Goal: Find specific page/section: Find specific page/section

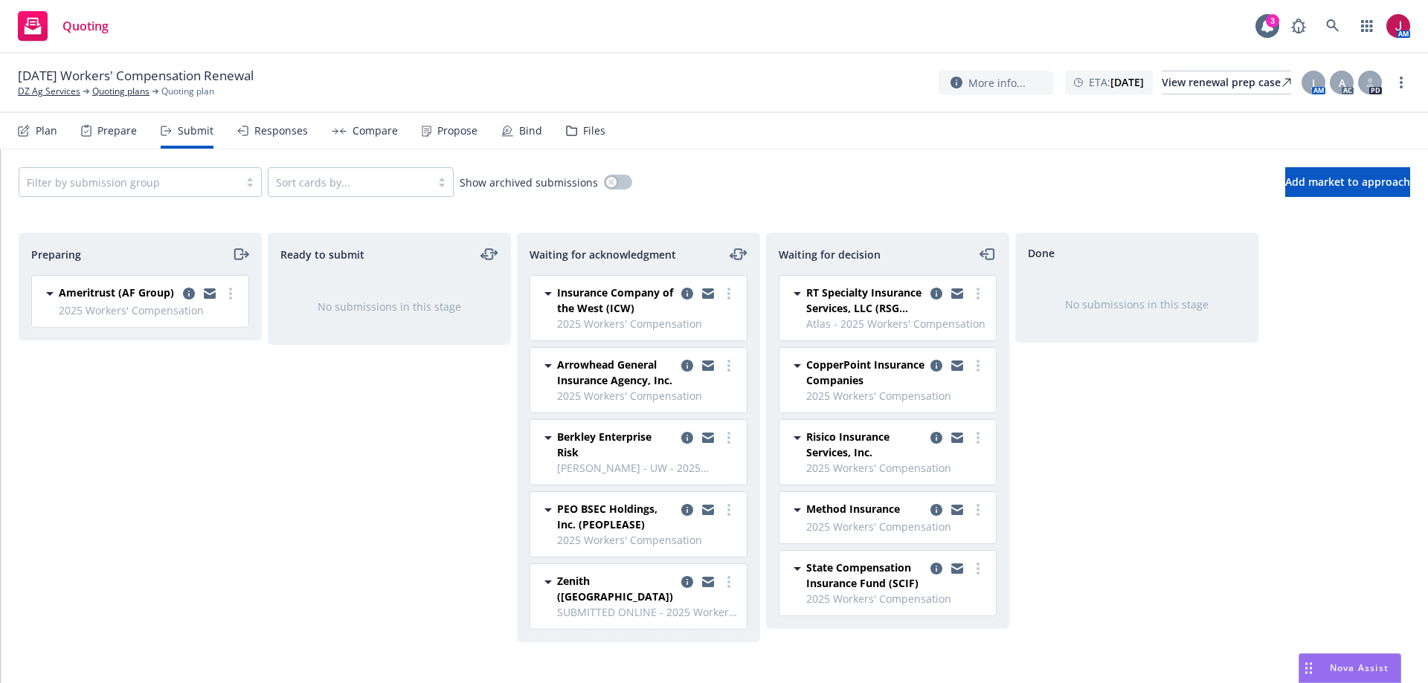
click at [54, 93] on link "DZ Ag Services" at bounding box center [49, 91] width 62 height 13
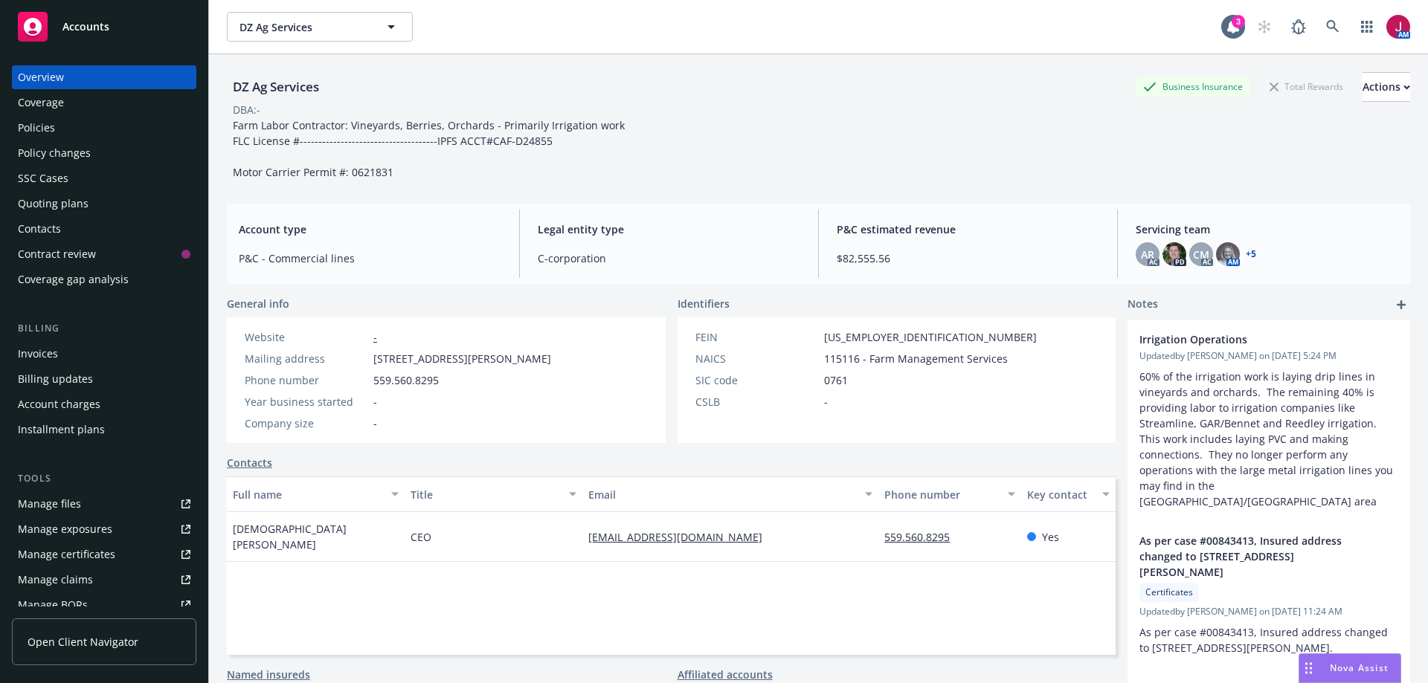
click at [79, 136] on div "Policies" at bounding box center [104, 128] width 172 height 24
